Goal: Information Seeking & Learning: Learn about a topic

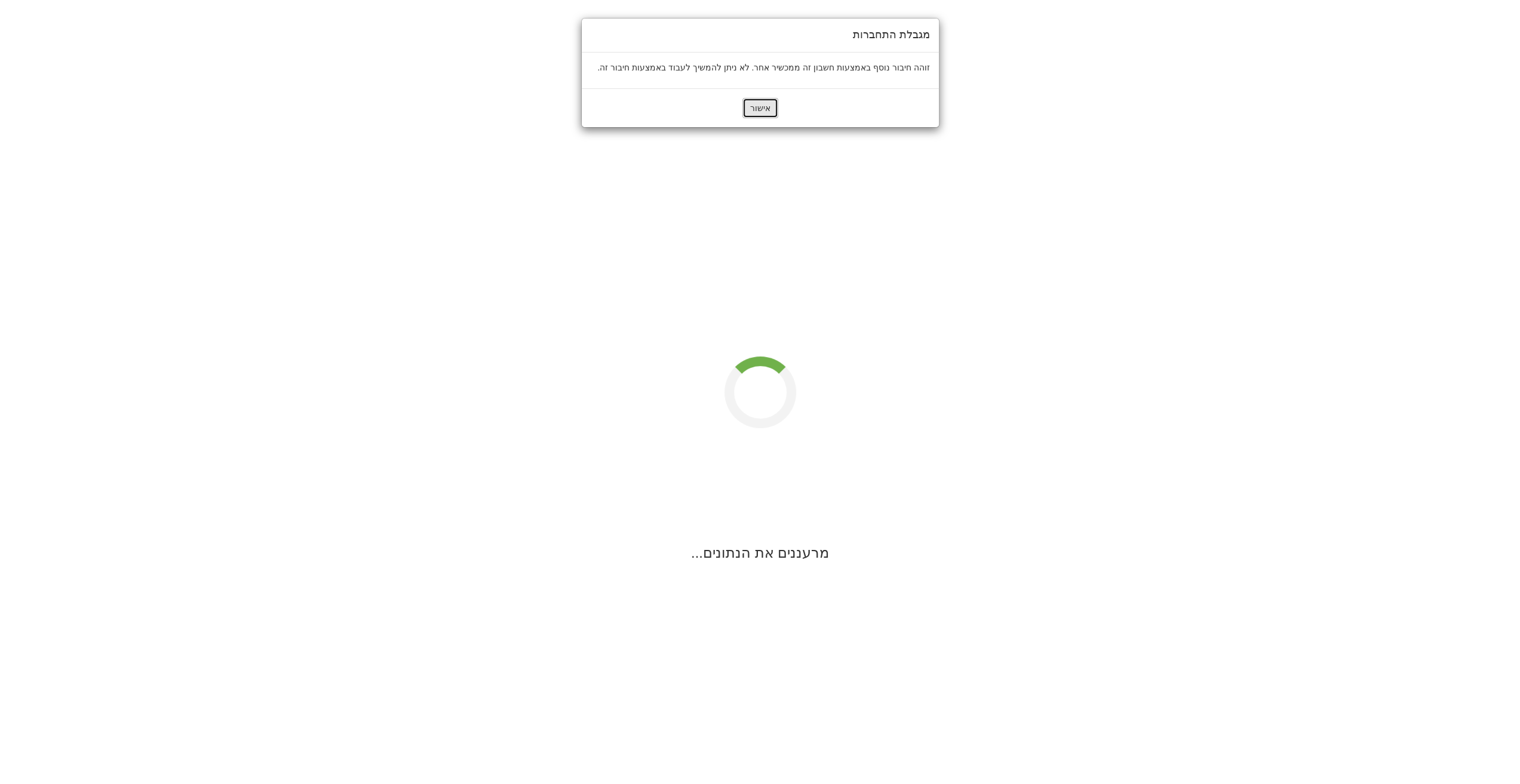
click at [758, 106] on button "אישור" at bounding box center [760, 108] width 36 height 20
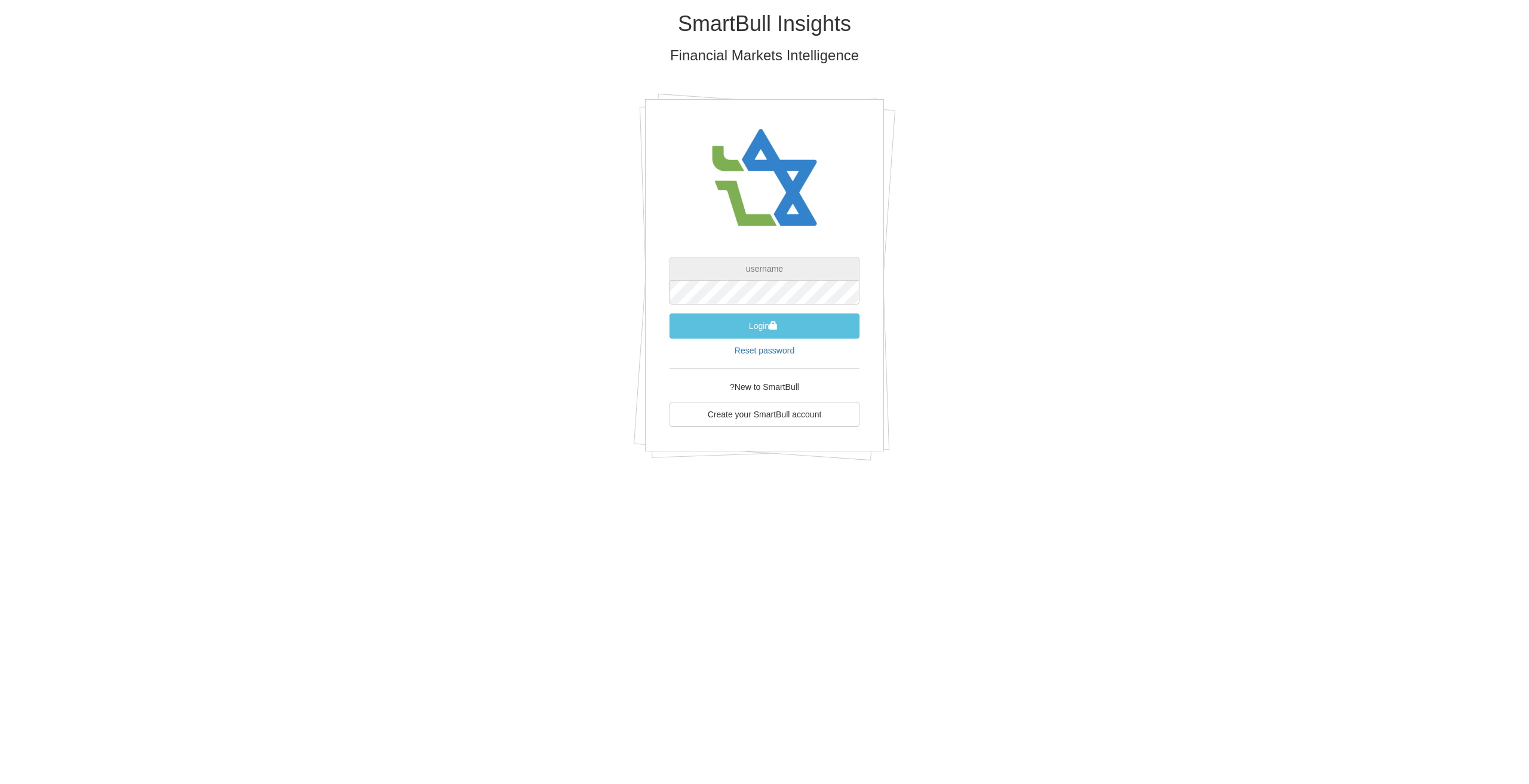
type input "[EMAIL_ADDRESS][DOMAIN_NAME]"
click at [793, 329] on button "Login" at bounding box center [764, 326] width 190 height 25
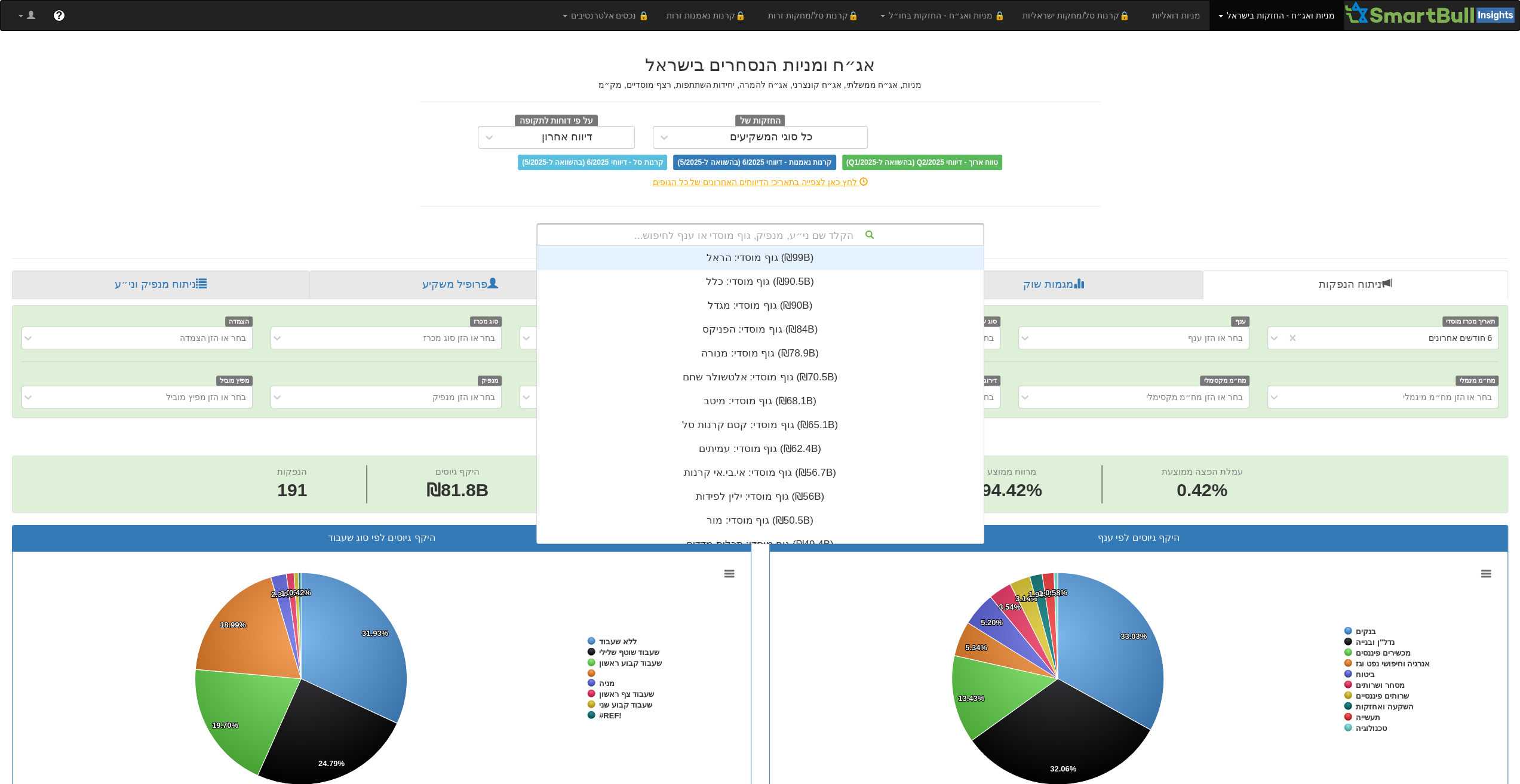
click at [786, 233] on div "הקלד שם ני״ע, מנפיק, גוף מוסדי או ענף לחיפוש..." at bounding box center [760, 235] width 446 height 20
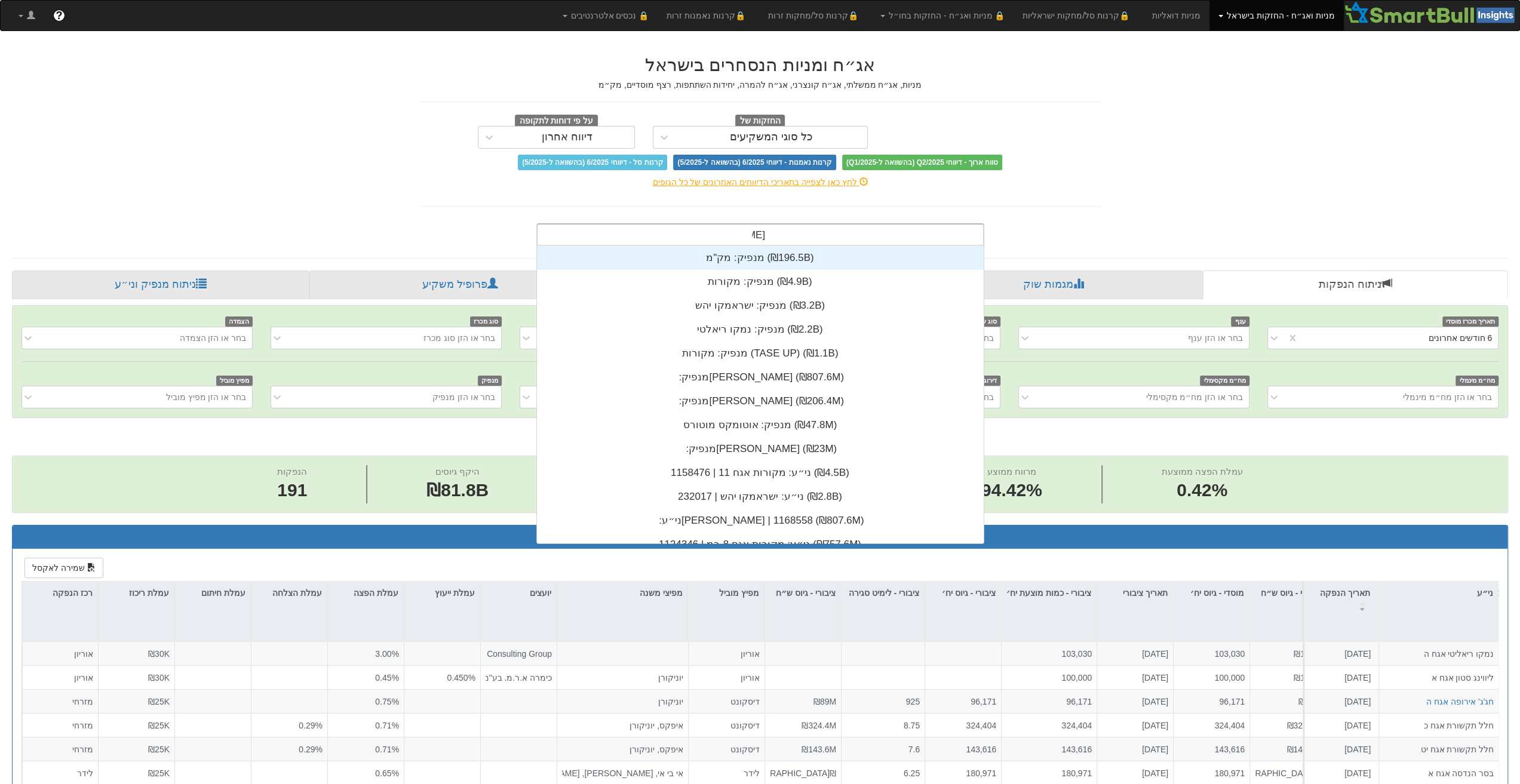
scroll to position [191, 0]
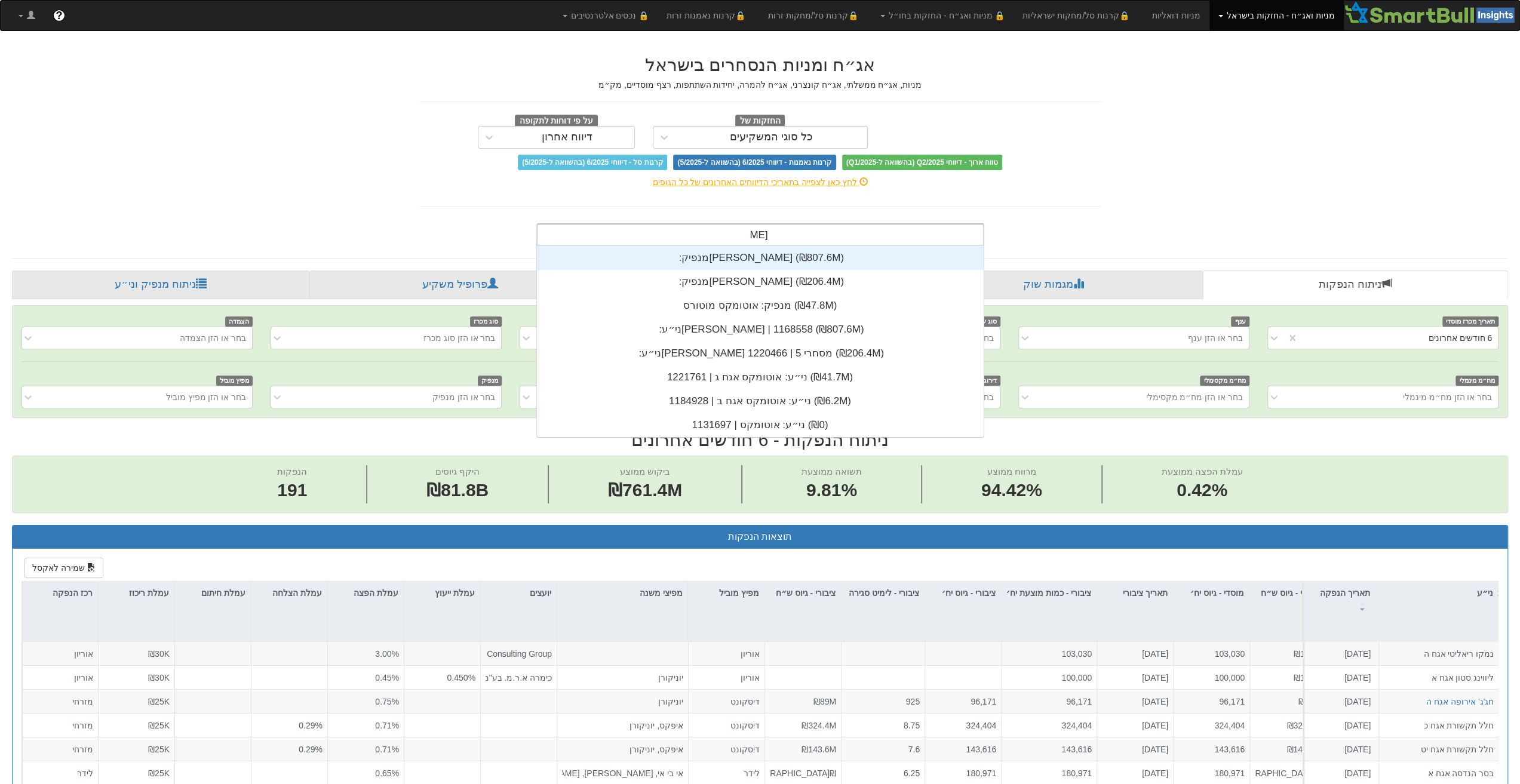
type input "[PERSON_NAME]"
click at [744, 258] on div "מנפיק: ‏[PERSON_NAME] ‎(₪807.6M)‎" at bounding box center [760, 258] width 448 height 24
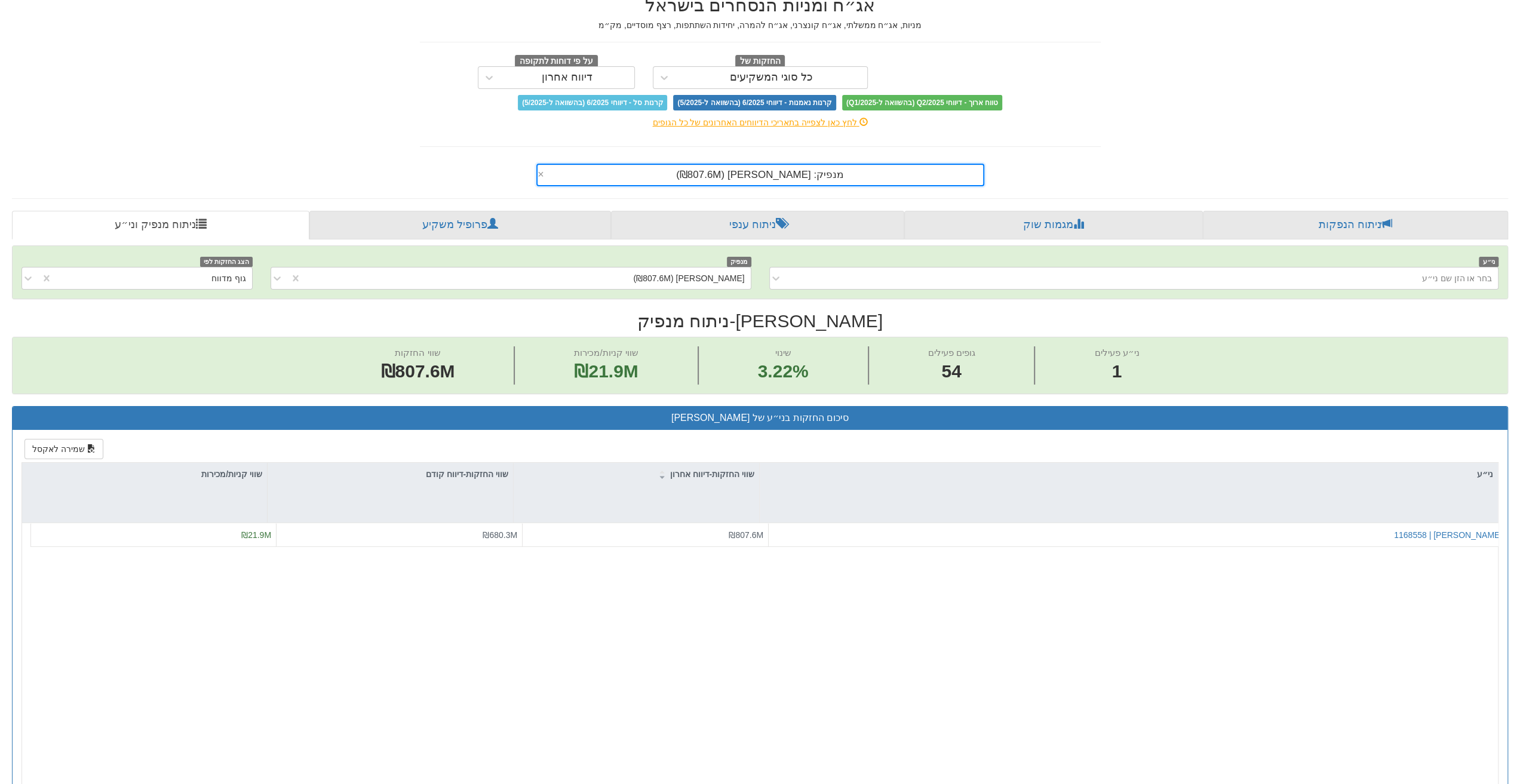
scroll to position [120, 0]
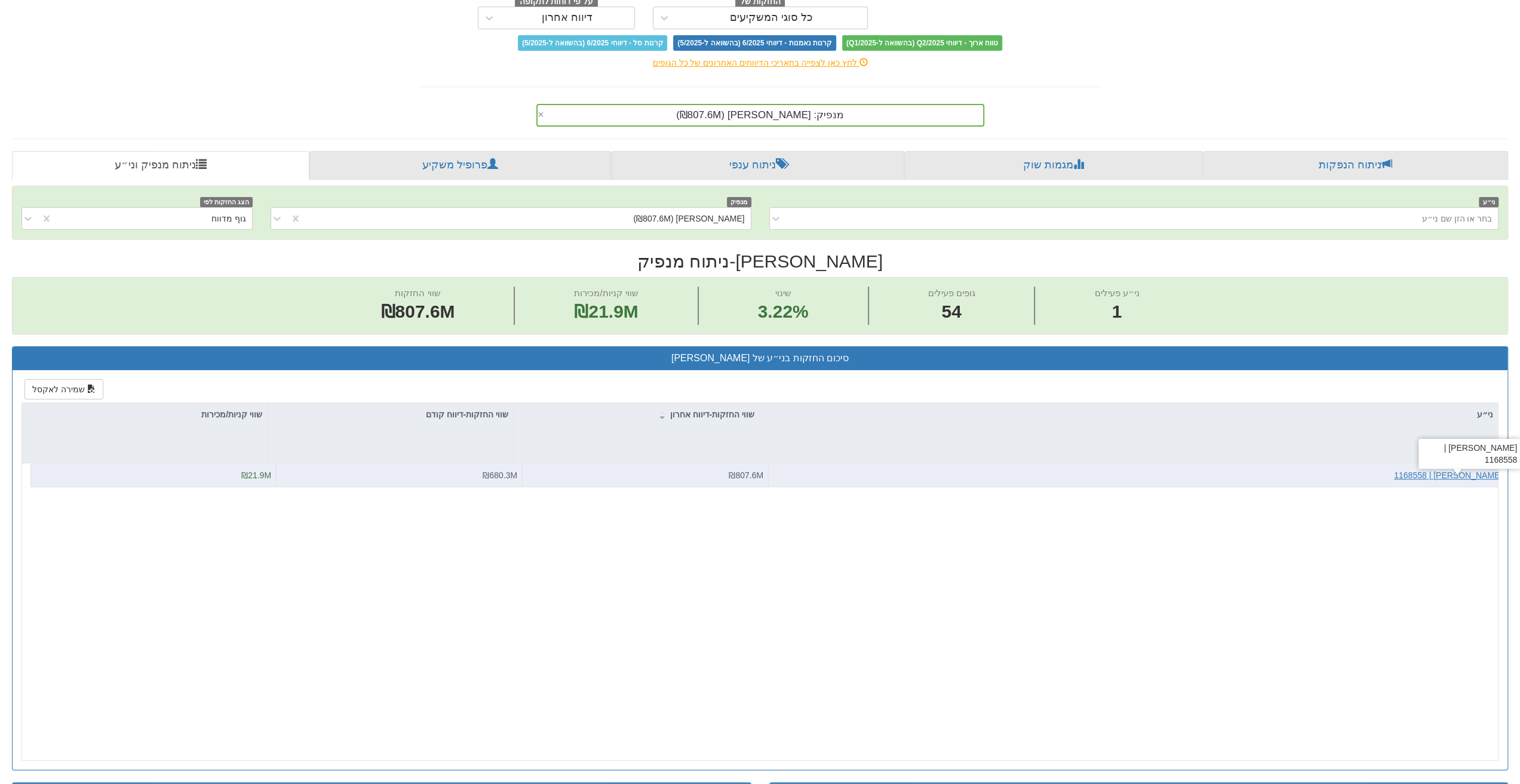
click at [1469, 473] on div "[PERSON_NAME] | 1168558" at bounding box center [1448, 475] width 108 height 12
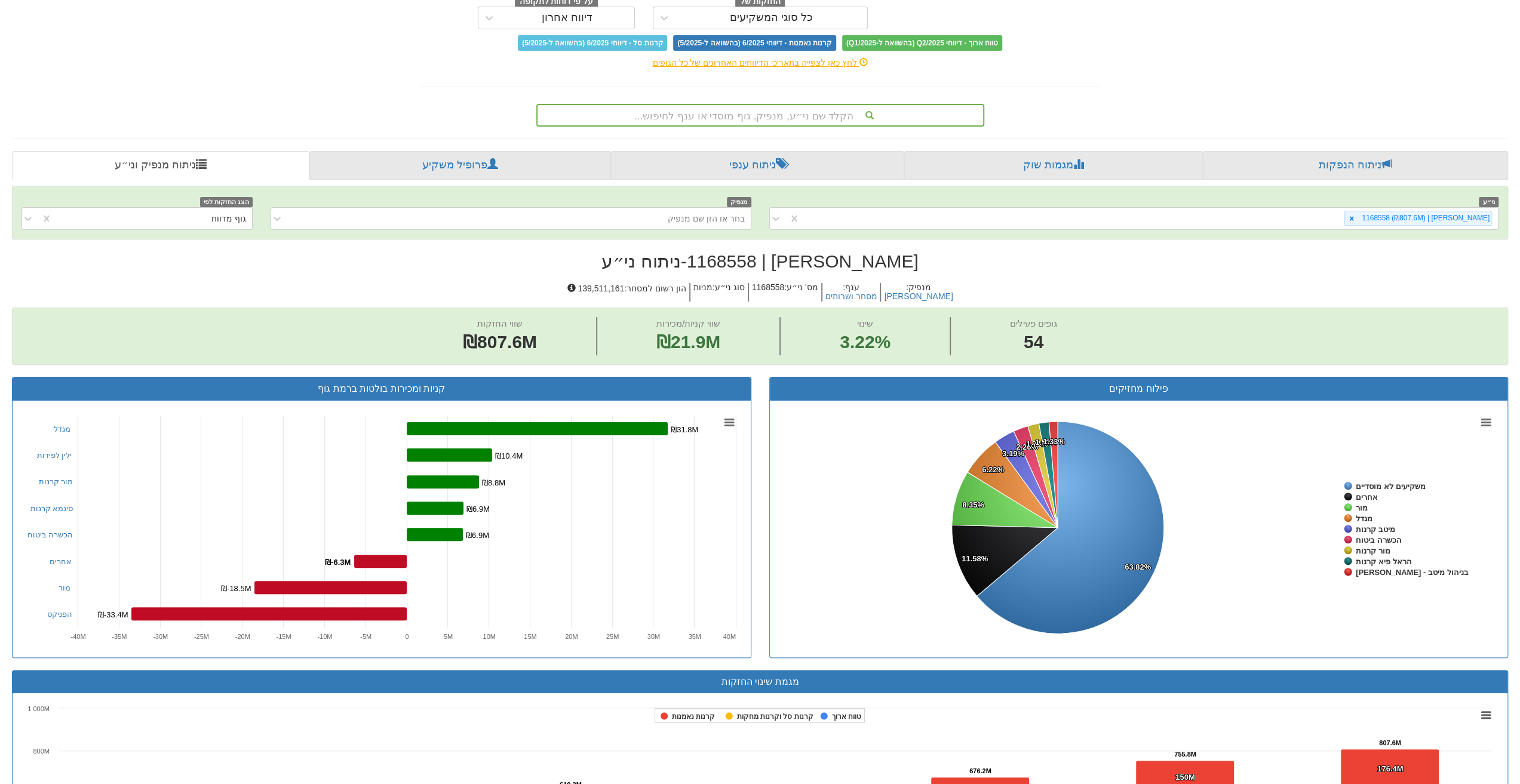
scroll to position [179, 0]
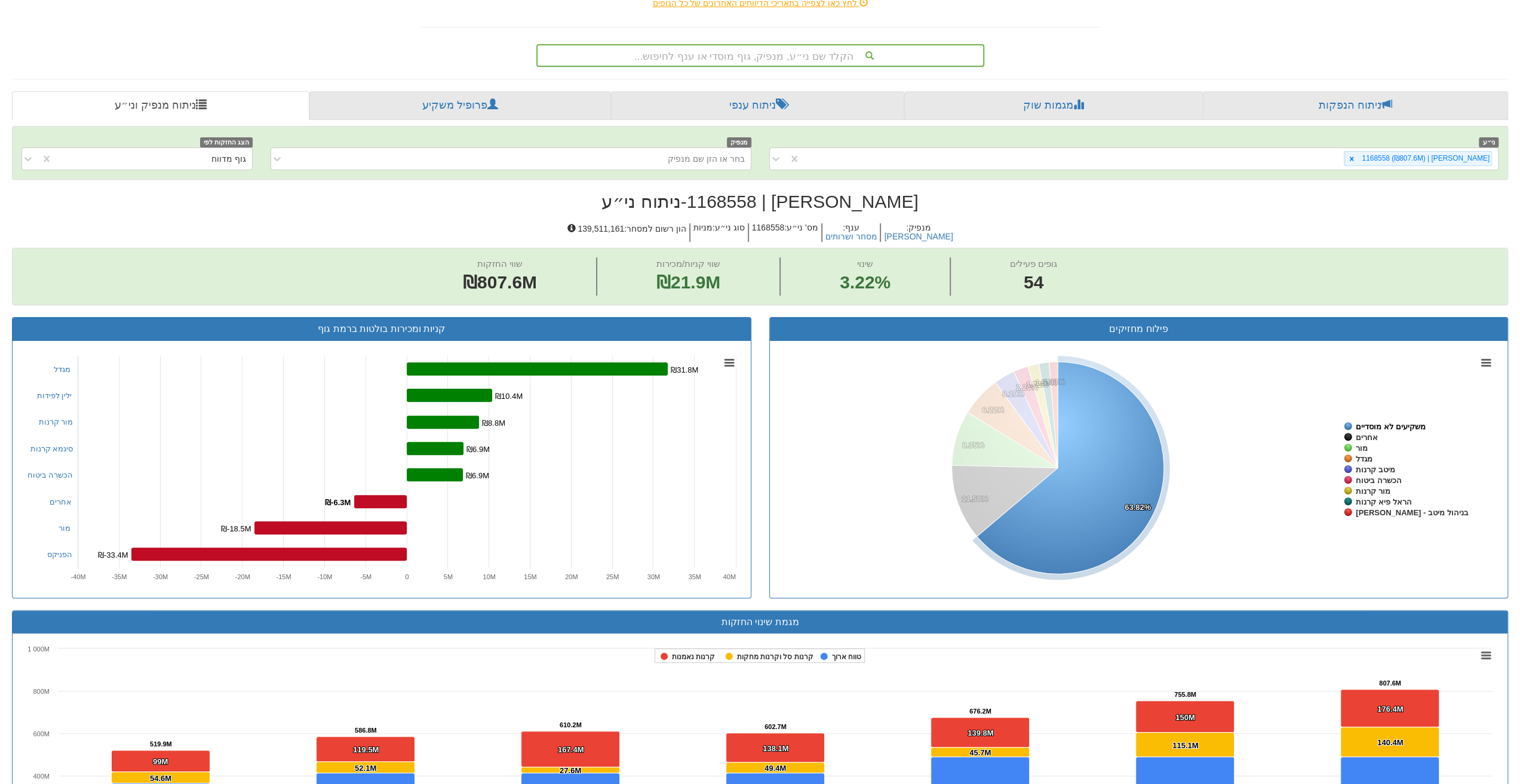
click at [1370, 422] on tspan "משקיעים לא מוסדיים" at bounding box center [1390, 427] width 69 height 9
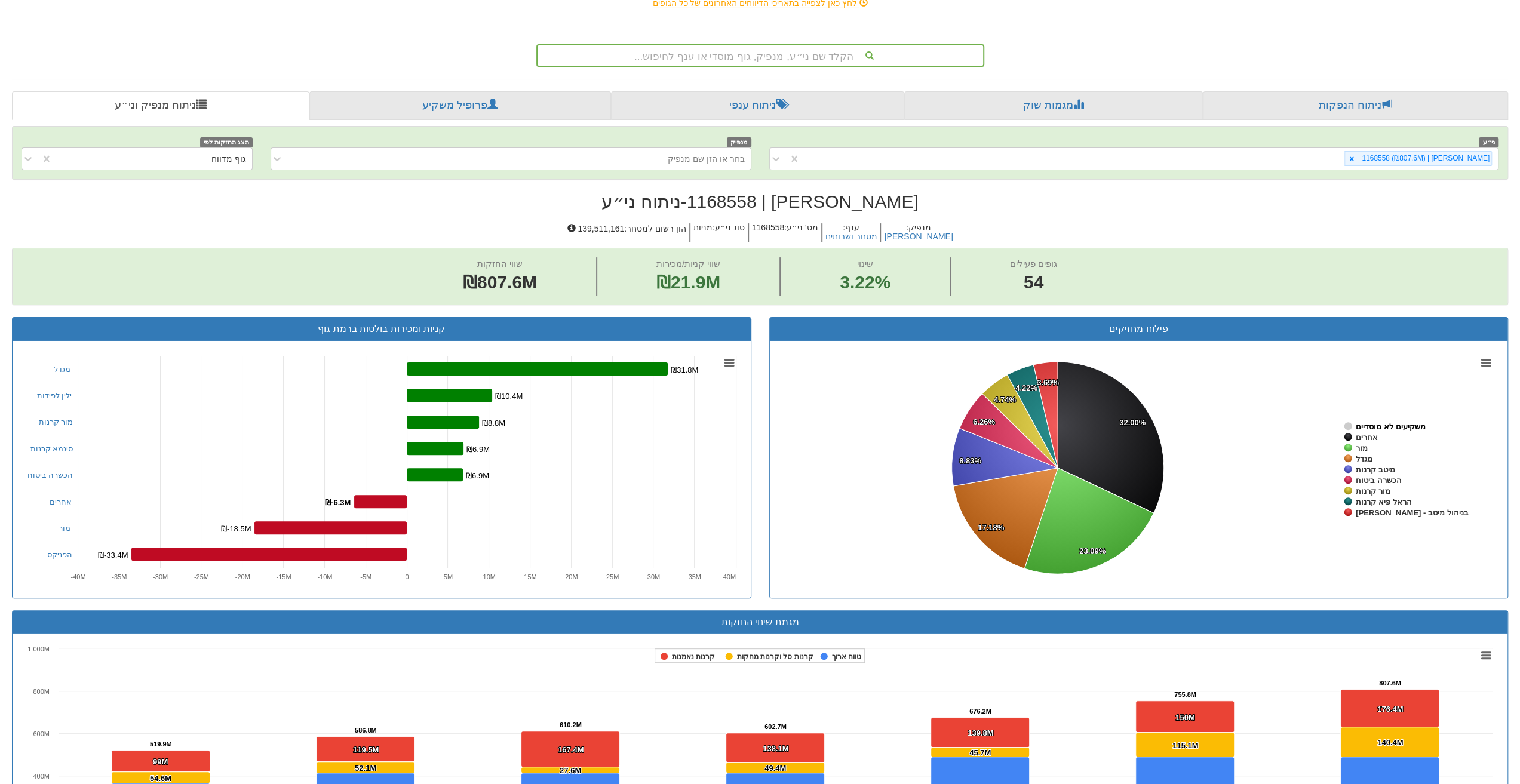
click at [1391, 422] on tspan "משקיעים לא מוסדיים" at bounding box center [1390, 427] width 69 height 9
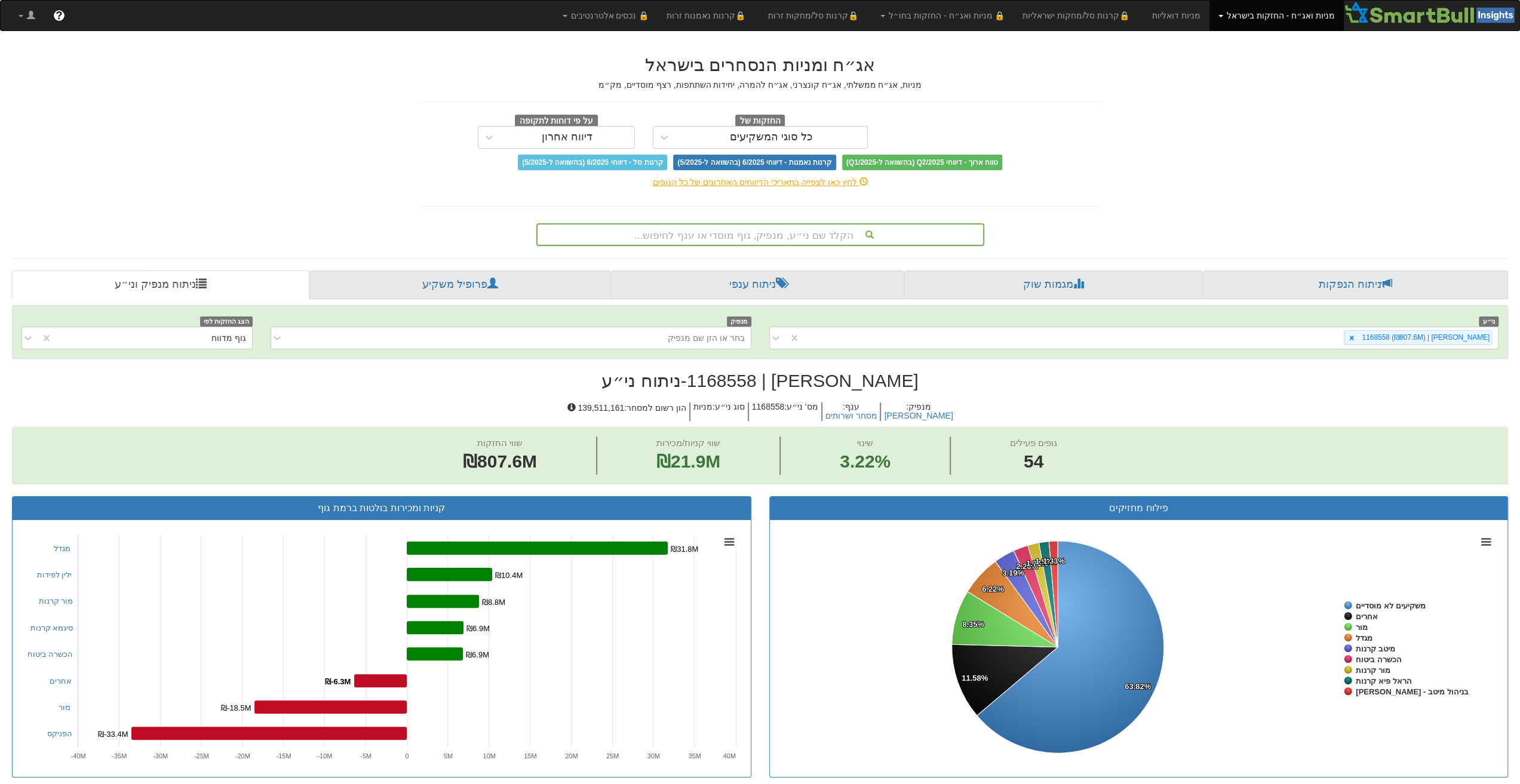
scroll to position [60, 0]
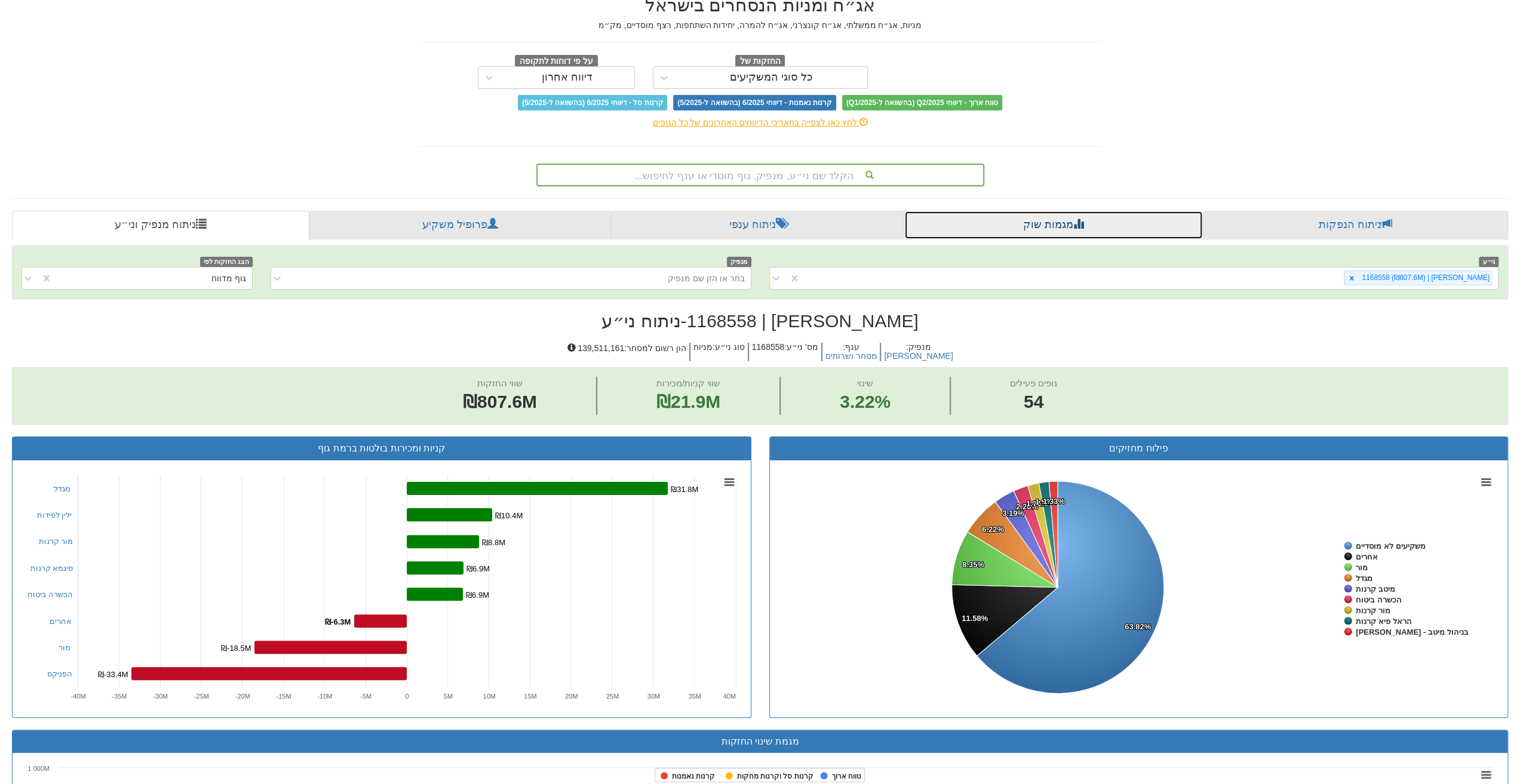
click at [1043, 227] on link "מגמות שוק" at bounding box center [1053, 225] width 298 height 29
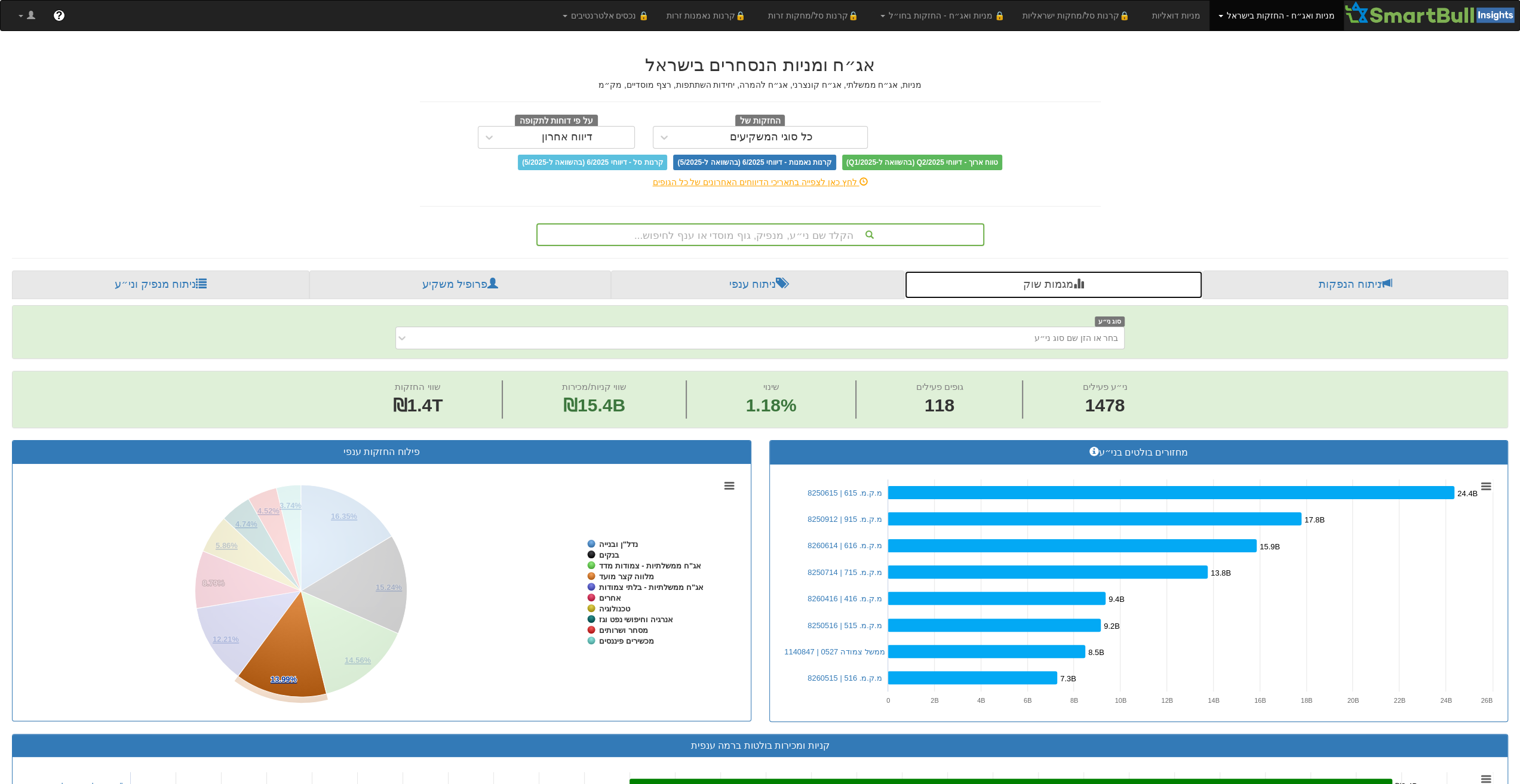
click at [637, 603] on rect at bounding box center [382, 592] width 720 height 239
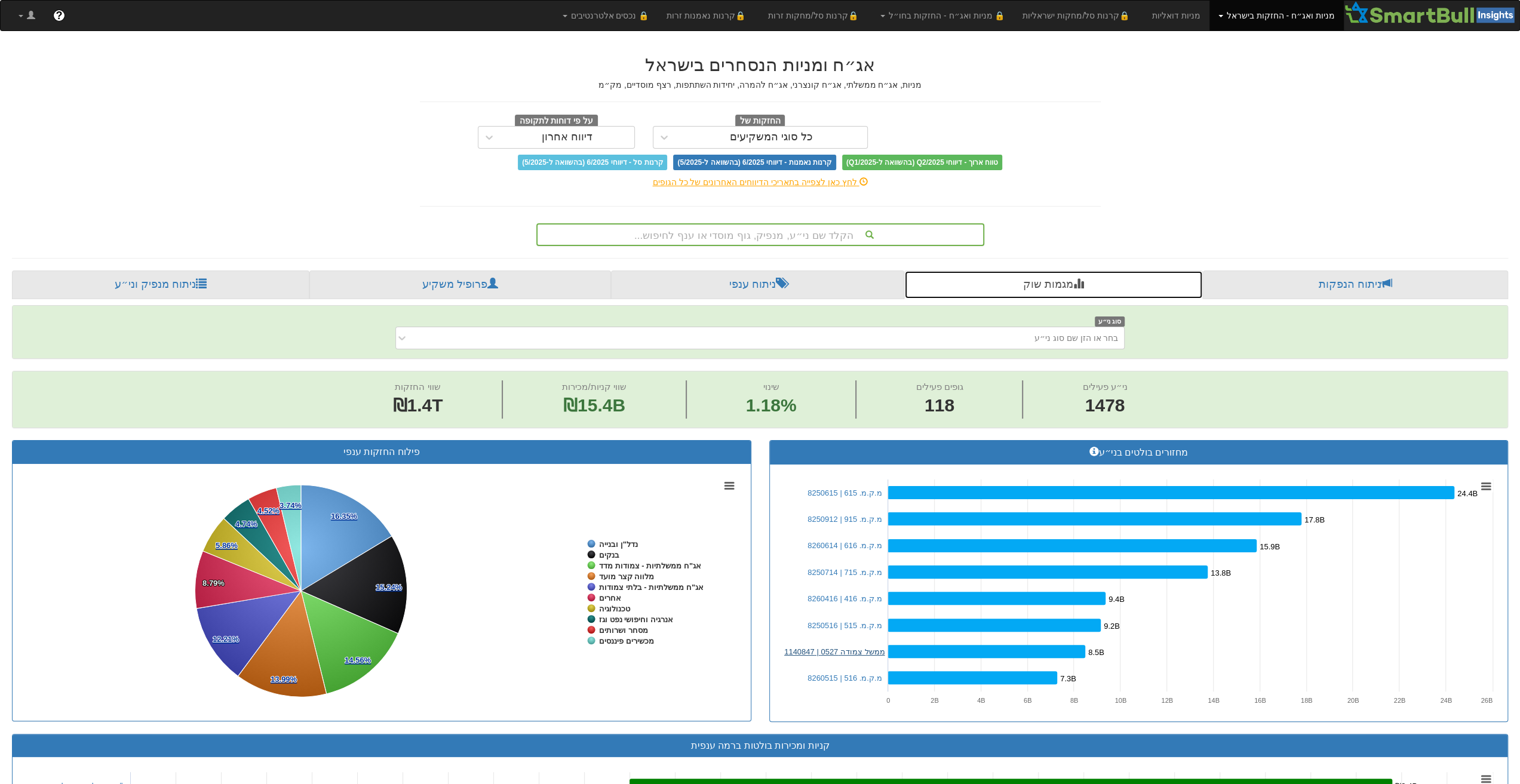
click at [878, 650] on link "ממשל צמודה 0527 | 1140847" at bounding box center [834, 652] width 101 height 9
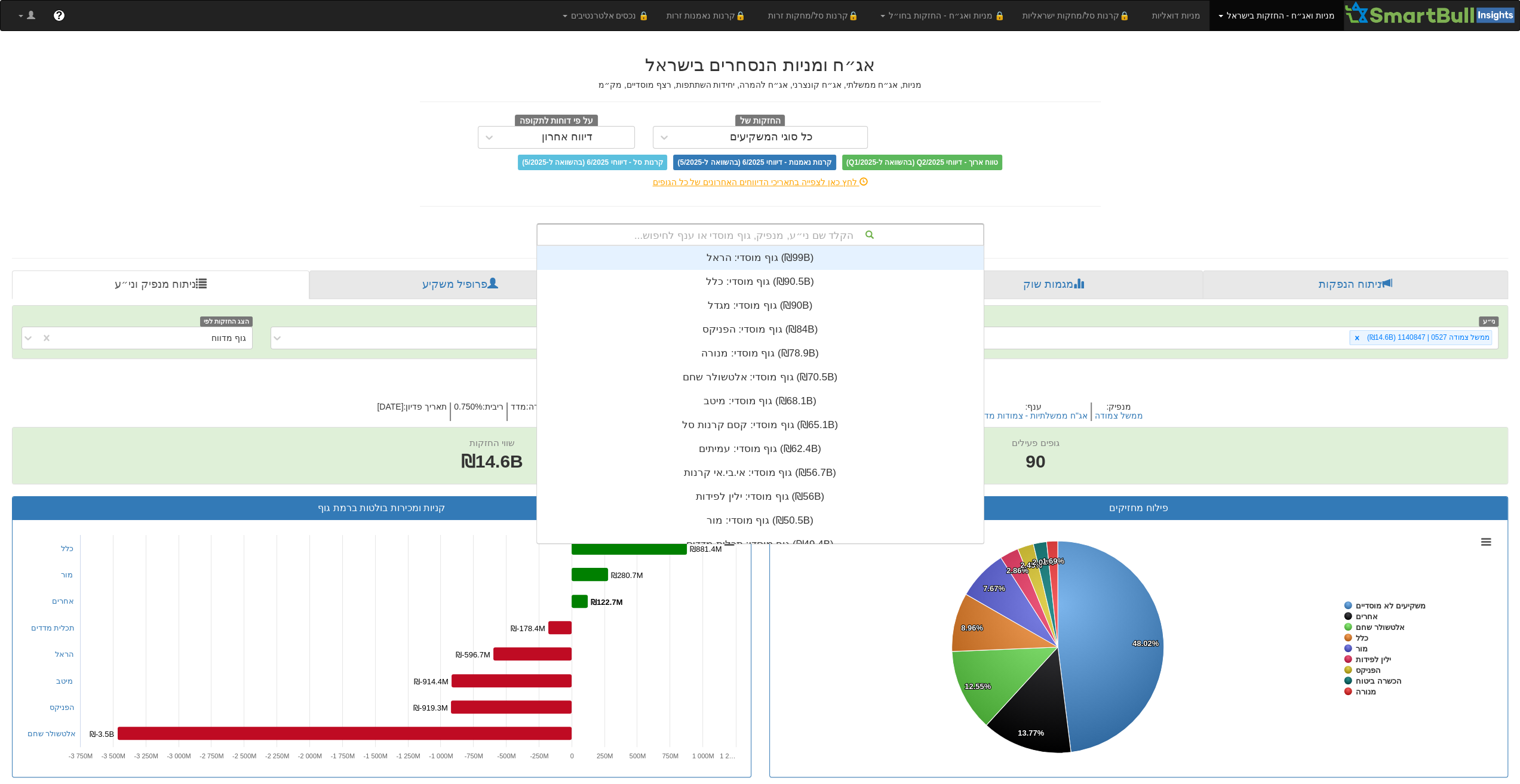
click at [789, 244] on div "הקלד שם ני״ע, מנפיק, גוף מוסדי או ענף לחיפוש..." at bounding box center [760, 235] width 446 height 20
